Goal: Register for event/course

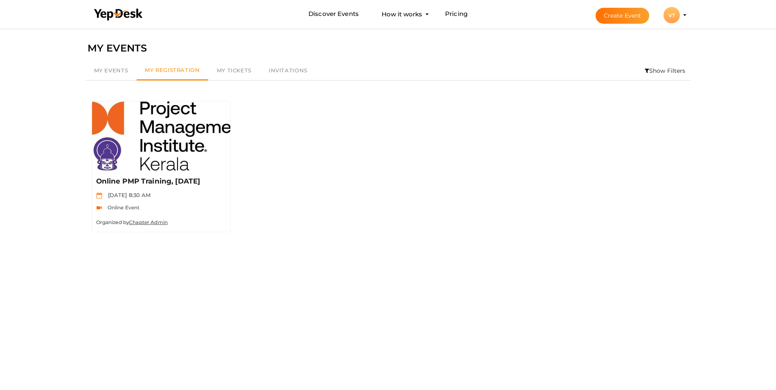
click at [680, 16] on profile-pic "VT" at bounding box center [671, 15] width 16 height 6
click at [0, 0] on div at bounding box center [0, 0] width 0 height 0
click at [682, 14] on li "Create Event VT VT Vithuraj T [EMAIL_ADDRESS][DOMAIN_NAME] Personal Profile My …" at bounding box center [633, 14] width 109 height 29
click at [670, 13] on div "VT" at bounding box center [671, 15] width 16 height 16
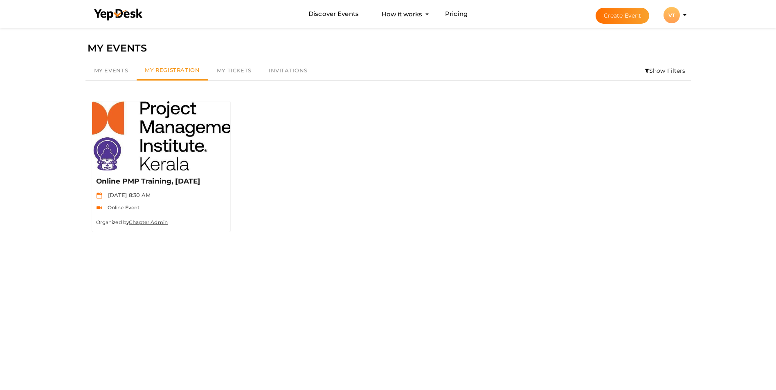
click at [670, 13] on div "VT" at bounding box center [671, 15] width 16 height 16
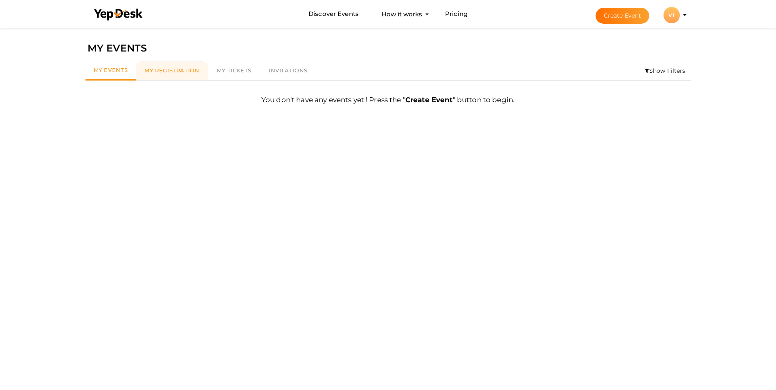
click at [185, 67] on link "My Registration" at bounding box center [172, 70] width 72 height 19
click at [185, 67] on span "My Registration" at bounding box center [171, 70] width 55 height 7
